Goal: Obtain resource: Obtain resource

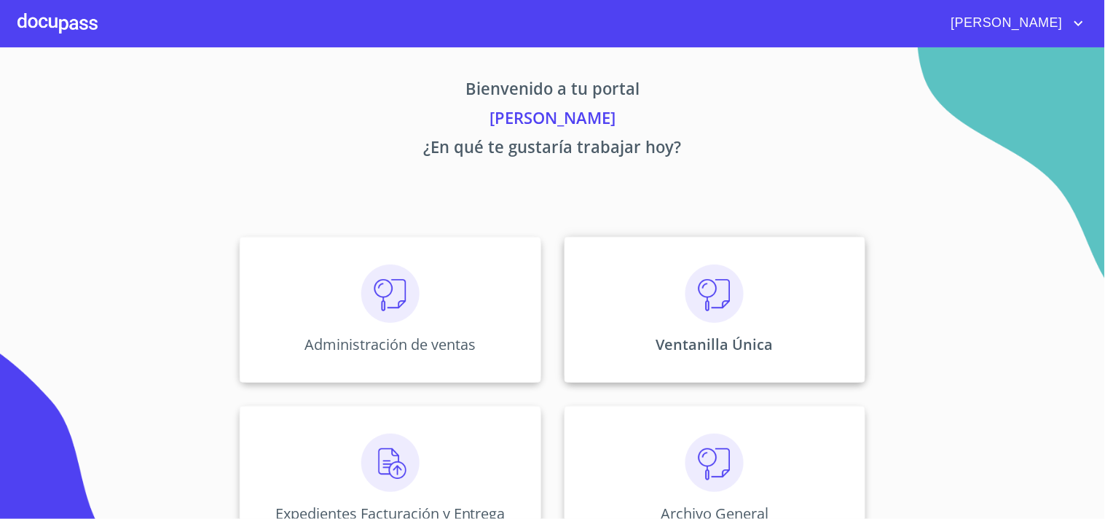
click at [797, 289] on div "Ventanilla Única" at bounding box center [715, 310] width 301 height 146
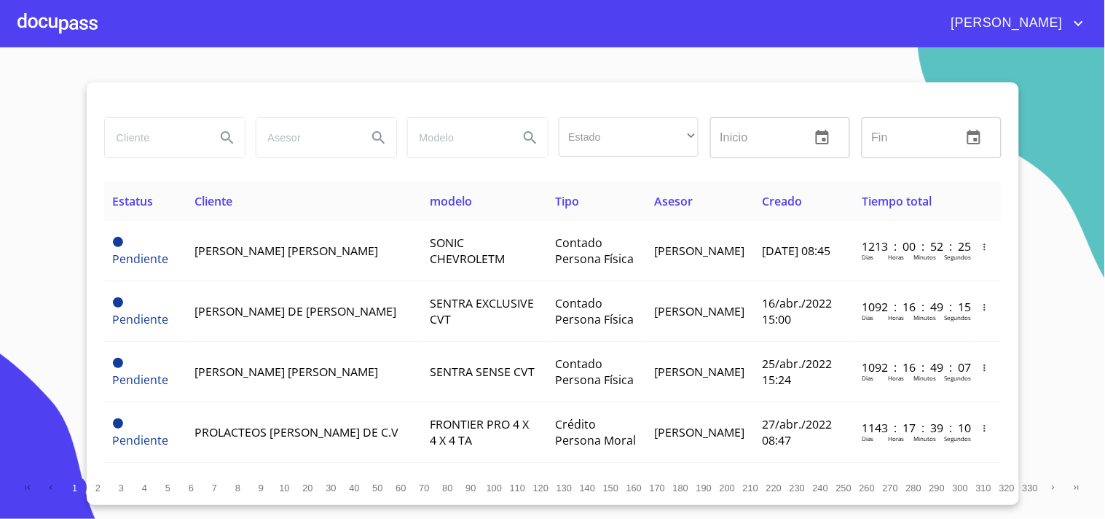
click at [176, 136] on input "search" at bounding box center [154, 137] width 99 height 39
type input "ESPECIALIZACION"
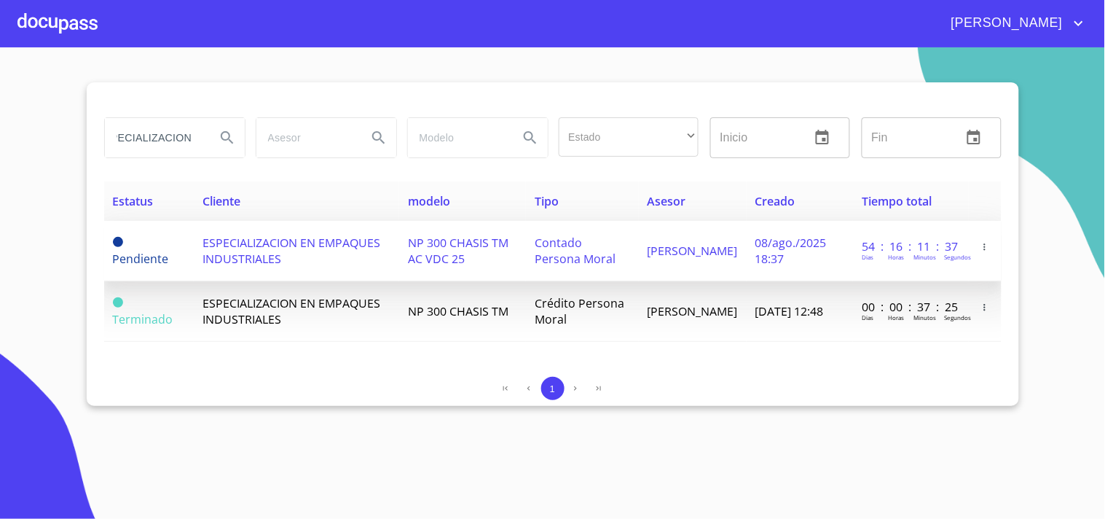
scroll to position [0, 0]
click at [518, 255] on td "NP 300 CHASIS TM AC VDC 25" at bounding box center [462, 251] width 127 height 60
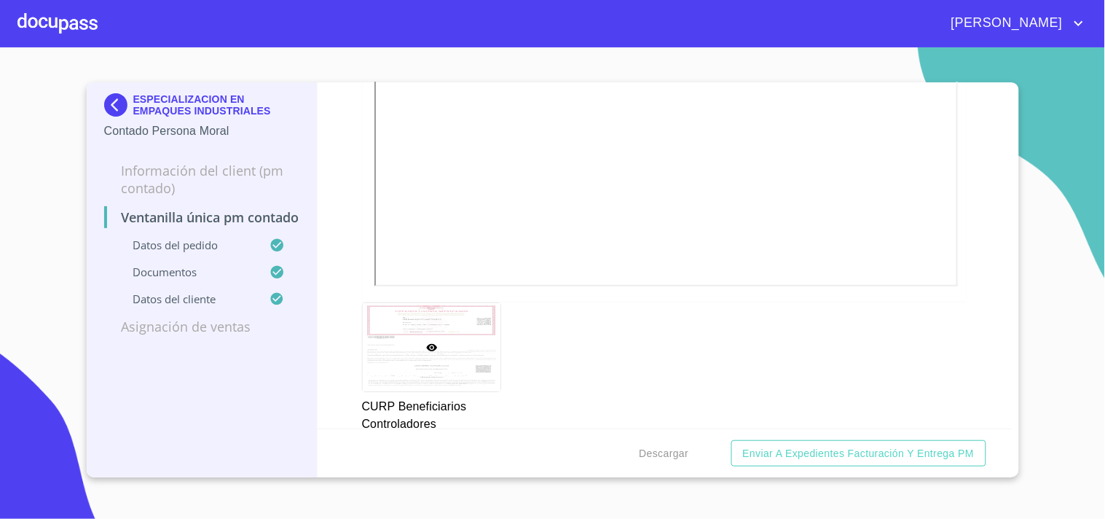
scroll to position [4534, 0]
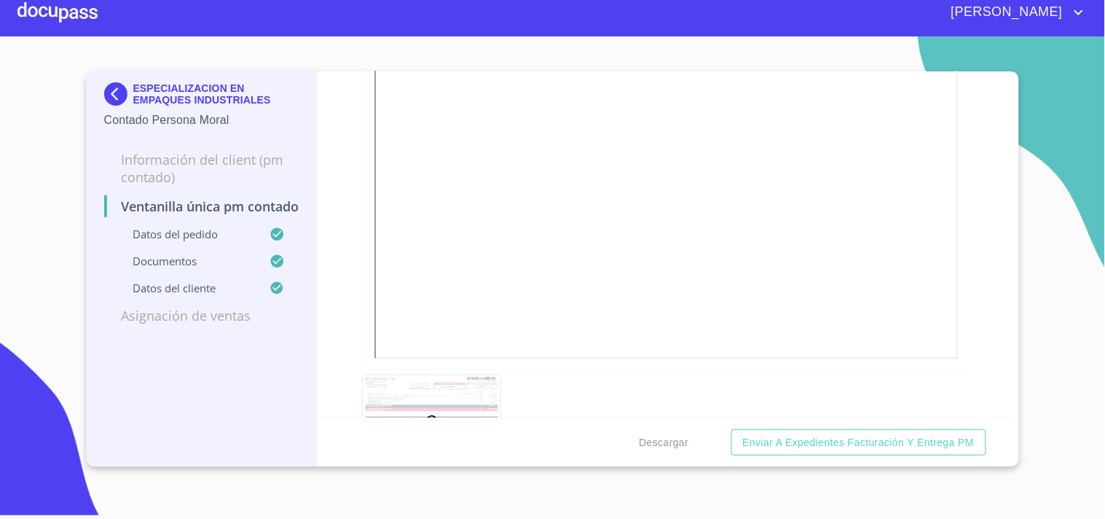
scroll to position [810, 0]
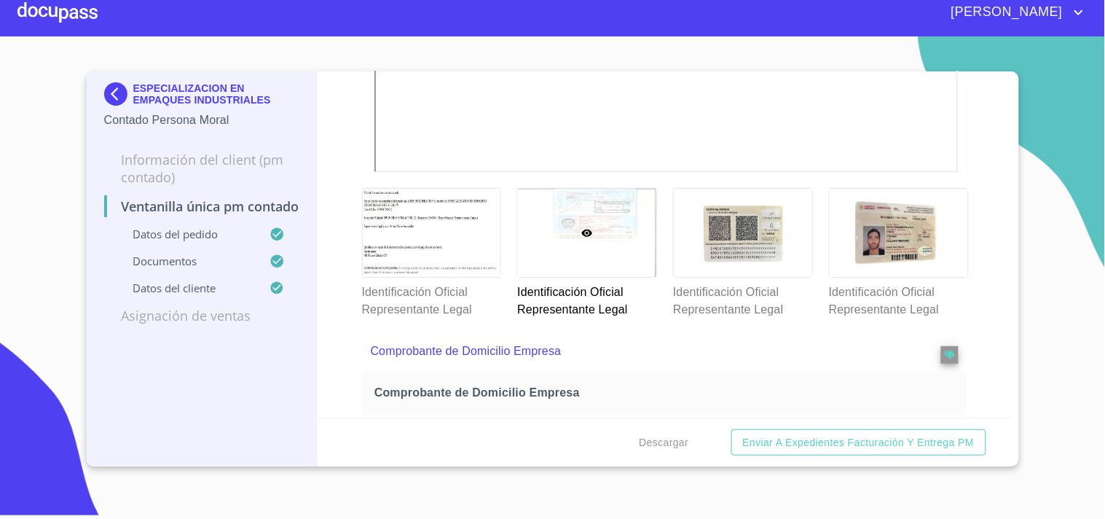
scroll to position [890, 0]
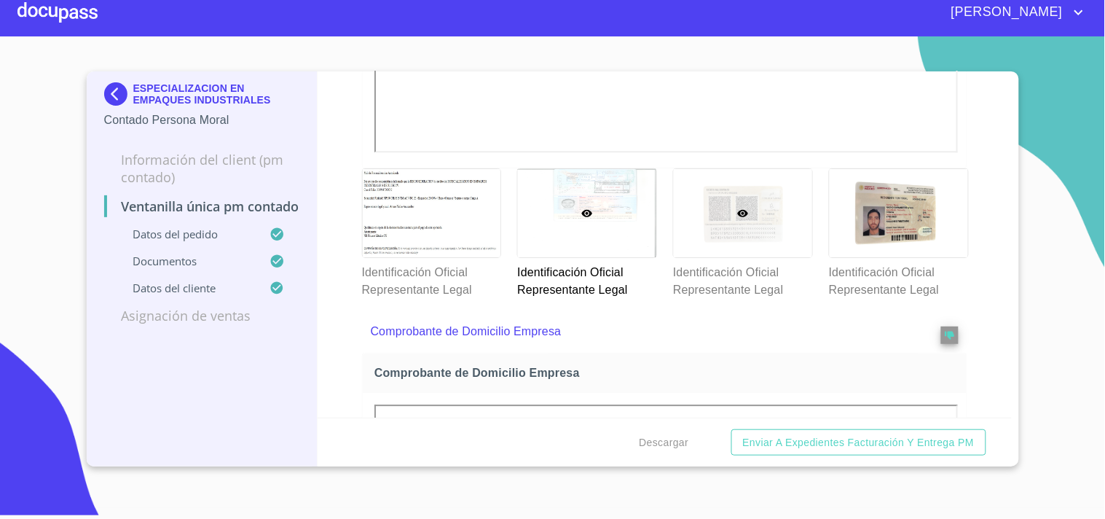
click at [724, 223] on div at bounding box center [743, 213] width 138 height 88
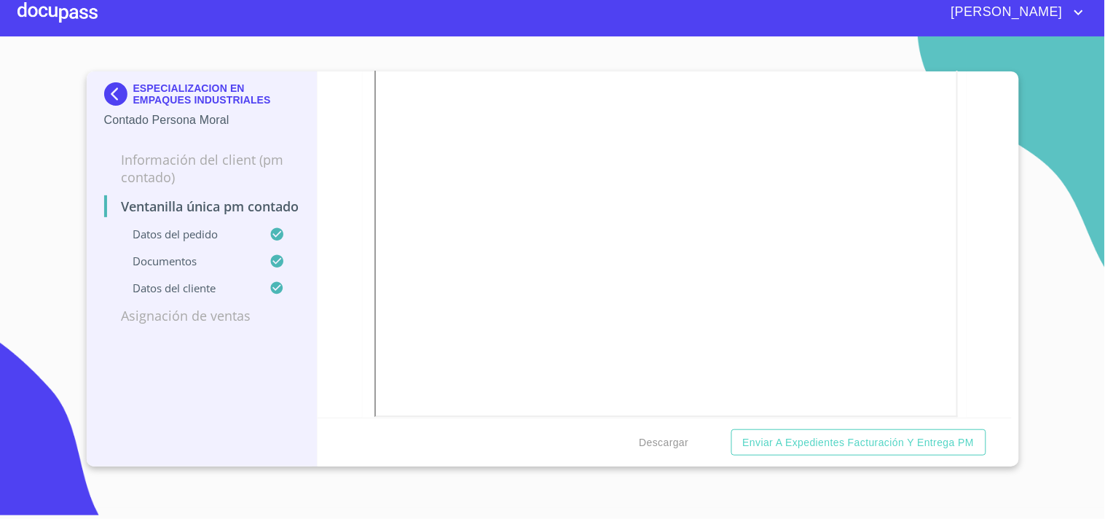
scroll to position [485, 0]
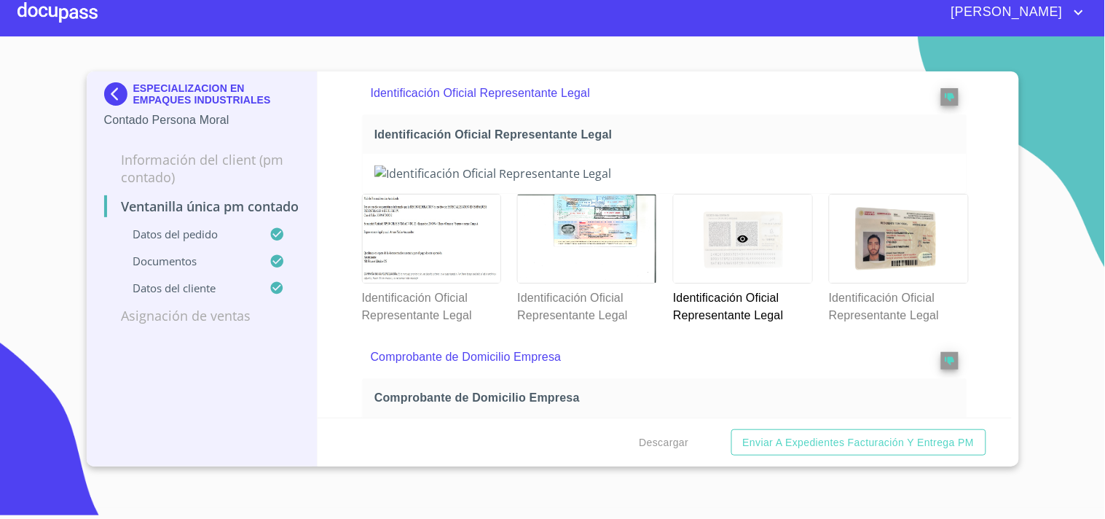
click at [357, 253] on div "Ventanilla única PM contado Datos del pedido Marca   * Nissan ​ Año 2025 ​ Colo…" at bounding box center [665, 244] width 694 height 346
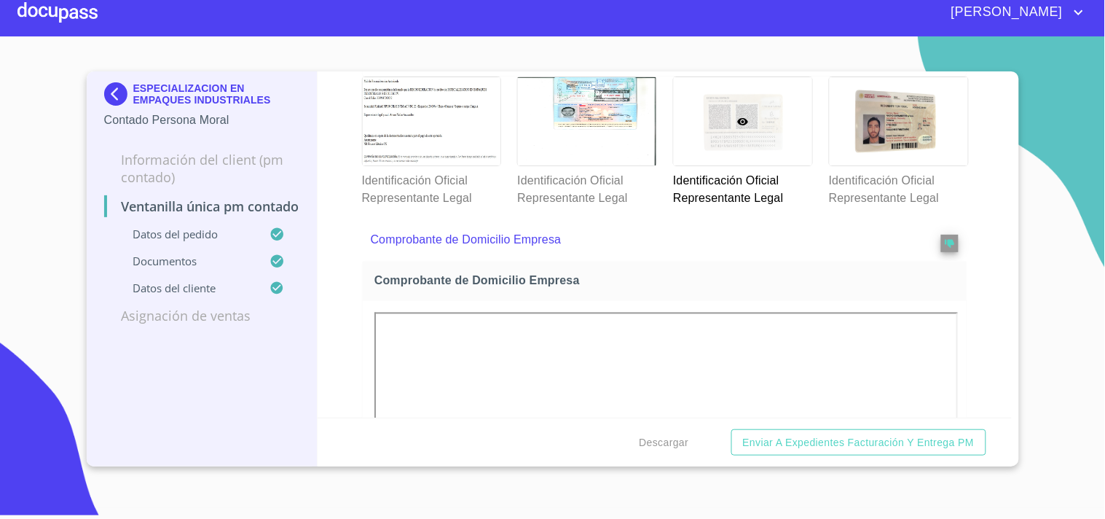
scroll to position [729, 0]
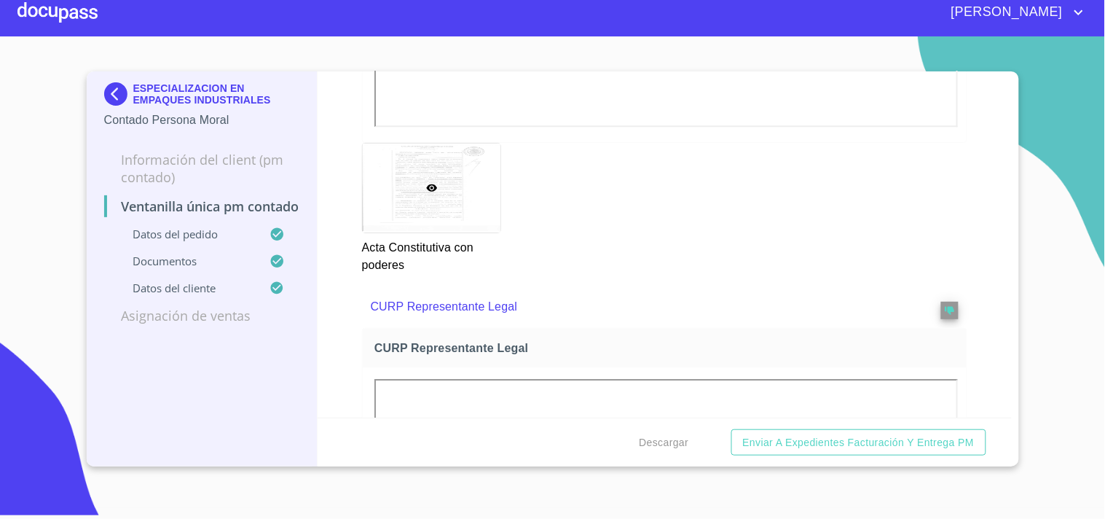
scroll to position [2376, 0]
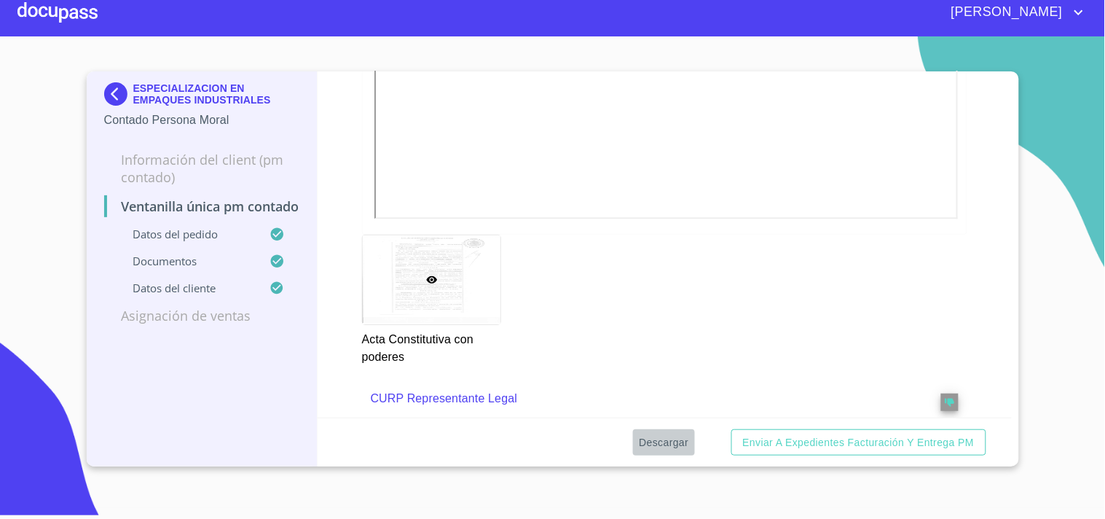
click at [665, 436] on span "Descargar" at bounding box center [664, 443] width 50 height 18
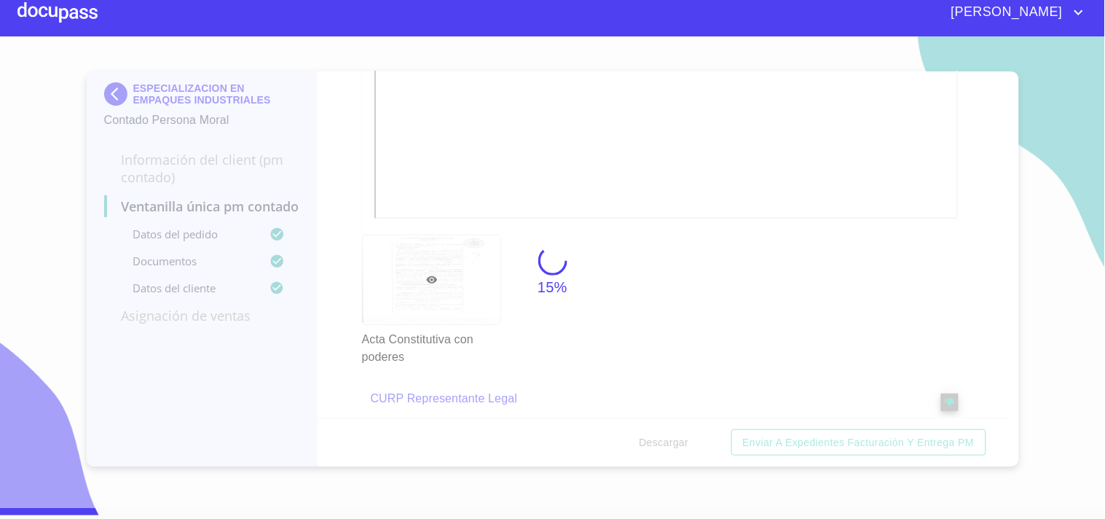
click at [489, 254] on div "15%" at bounding box center [552, 271] width 1105 height 471
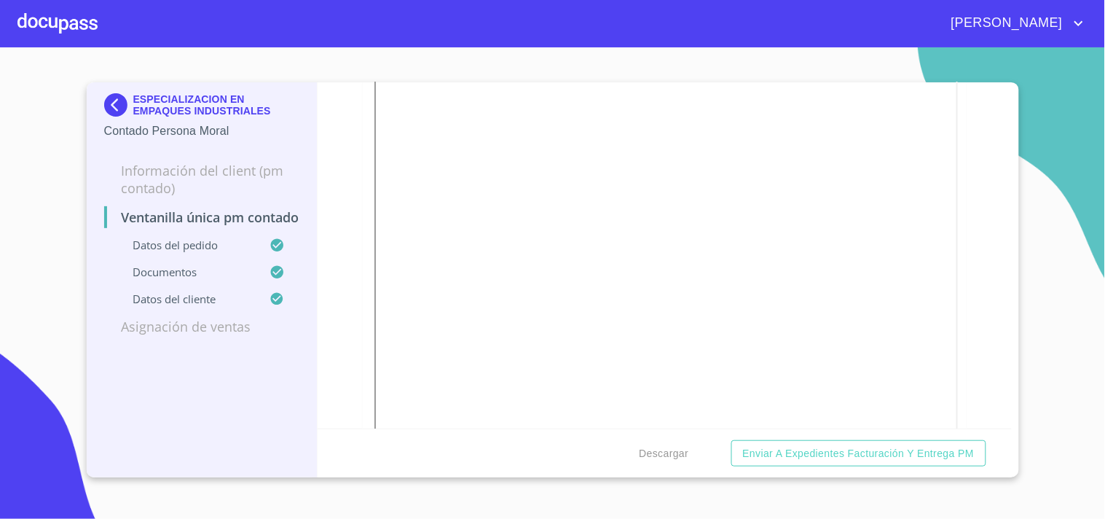
scroll to position [2752, 0]
click at [685, 459] on span "Descargar" at bounding box center [664, 453] width 50 height 18
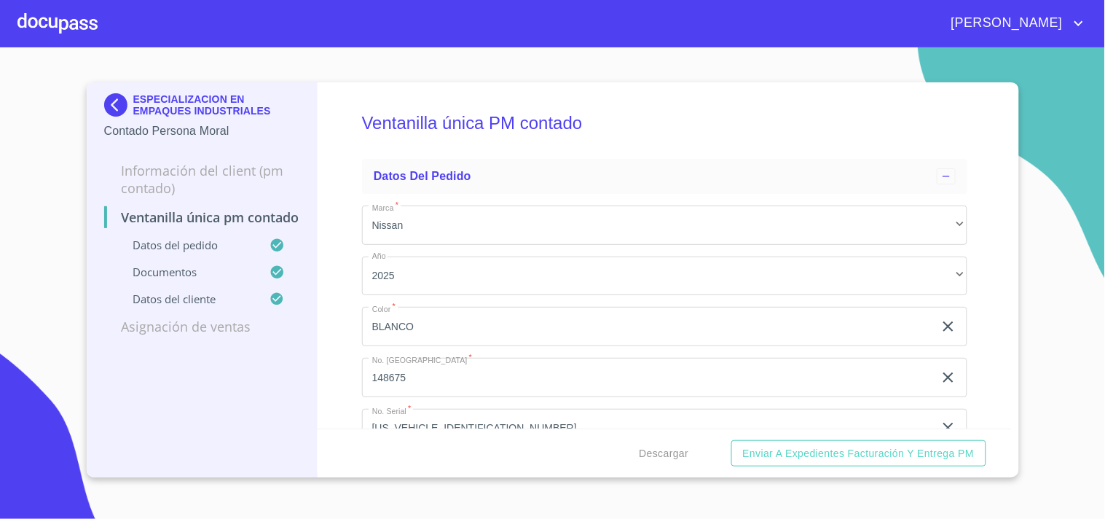
scroll to position [647, 0]
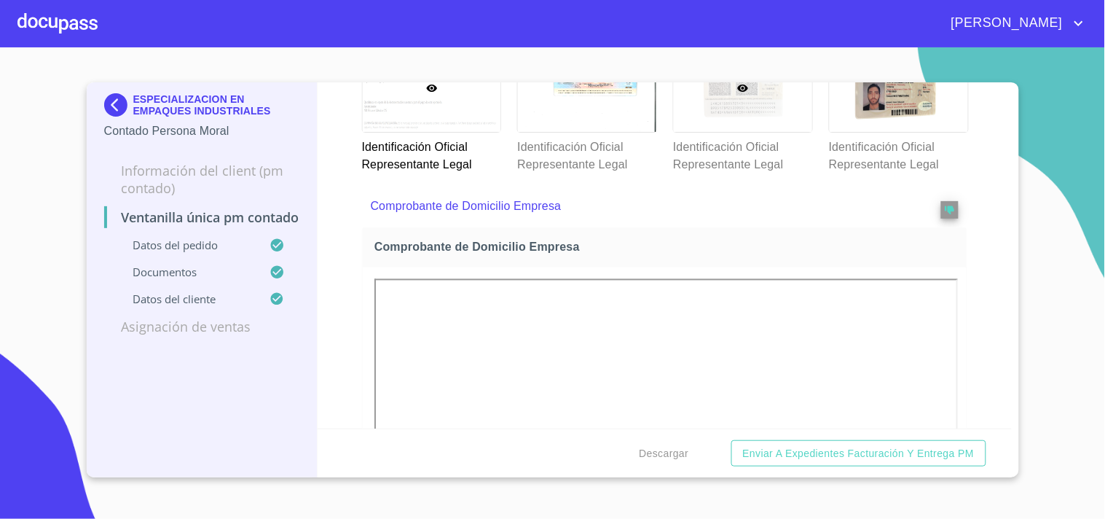
click at [714, 132] on div at bounding box center [743, 88] width 138 height 88
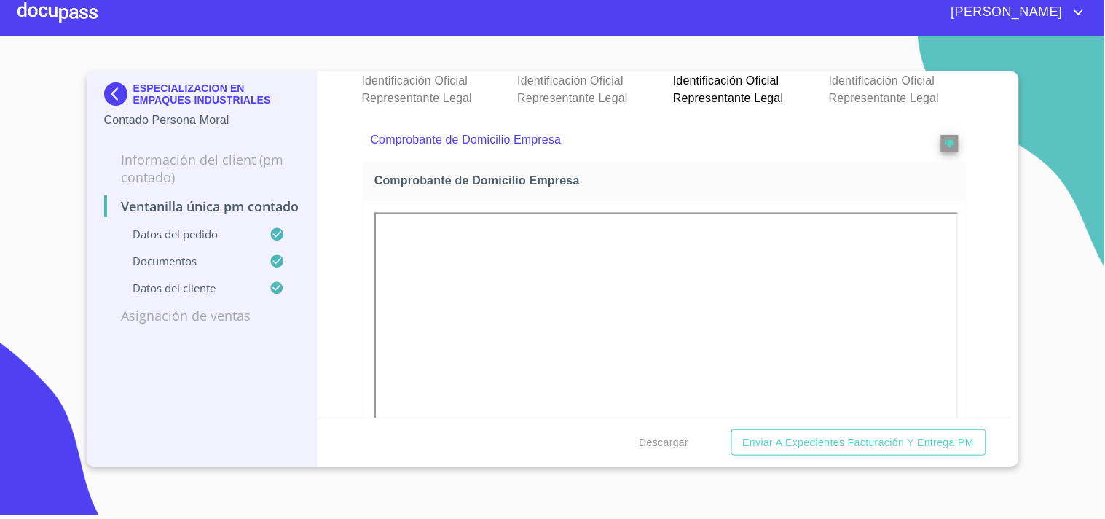
scroll to position [890, 0]
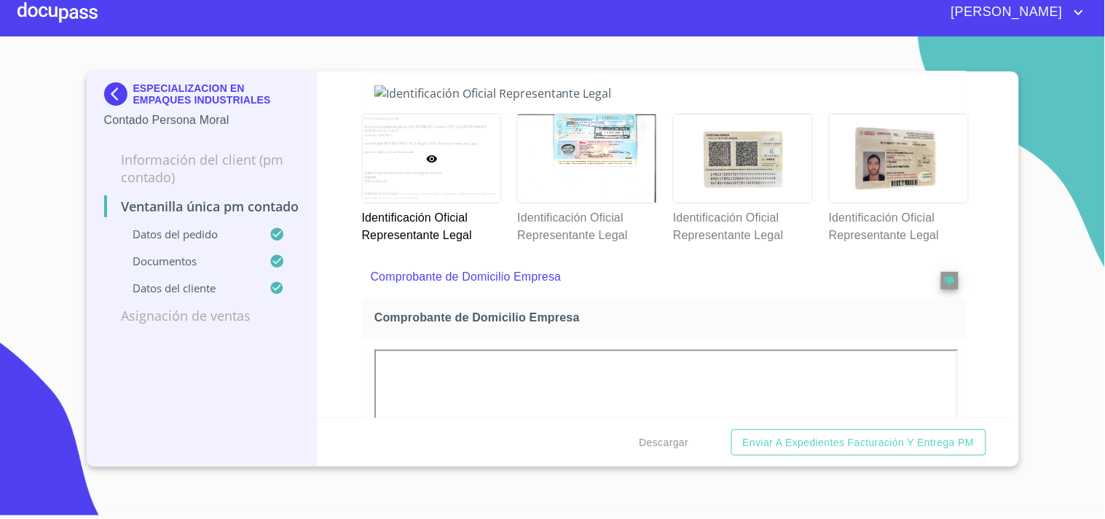
scroll to position [566, 0]
click at [573, 112] on div at bounding box center [665, 92] width 604 height 39
click at [584, 202] on div at bounding box center [587, 158] width 138 height 88
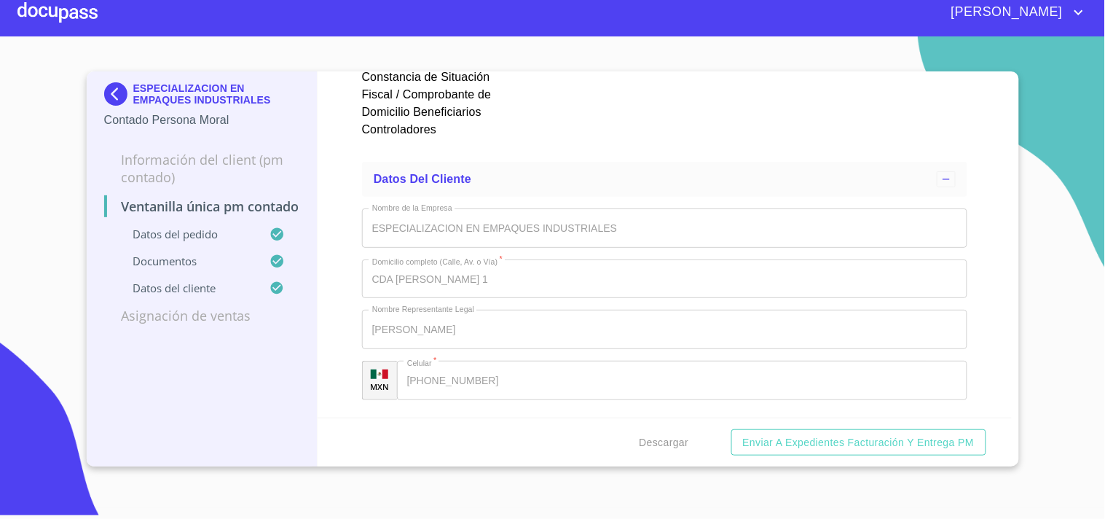
scroll to position [6170, 0]
